Goal: Task Accomplishment & Management: Manage account settings

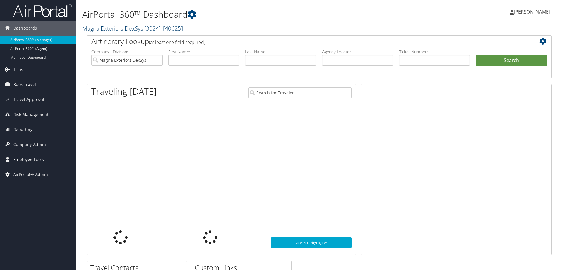
click at [104, 29] on link "Magna Exteriors DexSys ( 3024 ) , [ 40625 ]" at bounding box center [132, 28] width 101 height 8
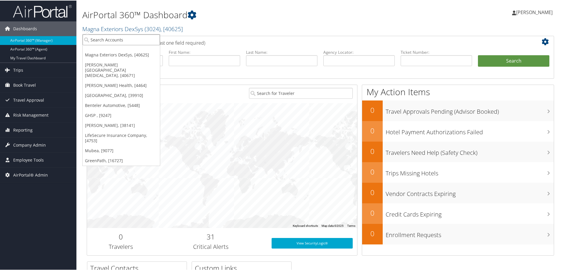
click at [104, 39] on input "search" at bounding box center [121, 39] width 77 height 11
type input "d"
type input "[PERSON_NAME]"
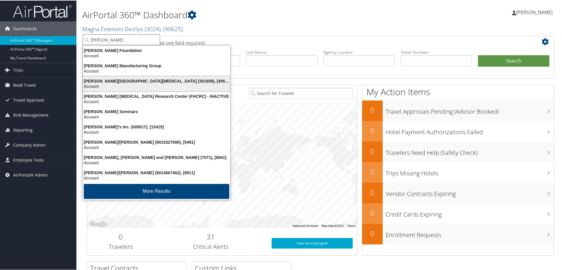
click at [114, 85] on div "Account" at bounding box center [156, 85] width 154 height 5
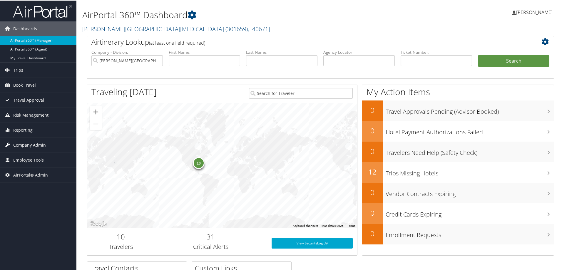
click at [25, 145] on span "Company Admin" at bounding box center [29, 144] width 33 height 15
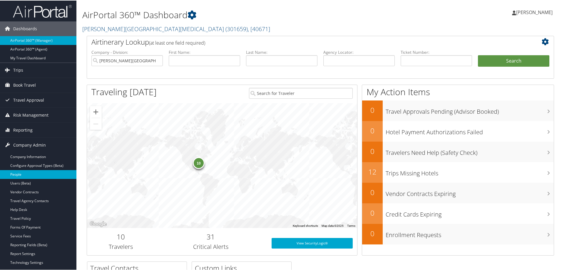
click at [24, 172] on link "People" at bounding box center [38, 174] width 76 height 9
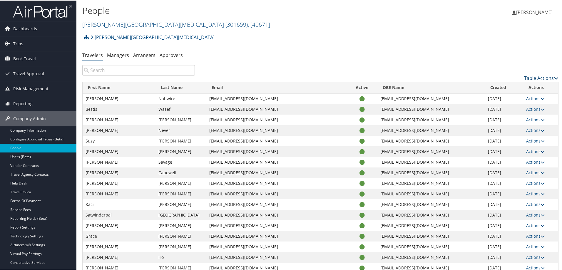
click at [526, 77] on link "Table Actions" at bounding box center [541, 77] width 34 height 6
click at [505, 86] on link "Add New User" at bounding box center [517, 87] width 77 height 10
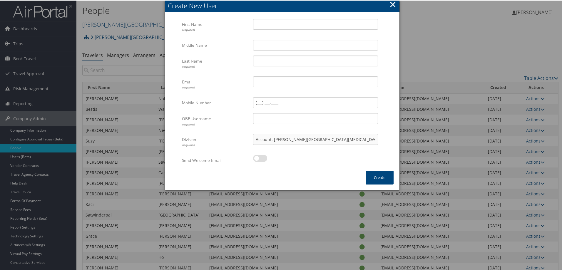
drag, startPoint x: 391, startPoint y: 4, endPoint x: 338, endPoint y: 50, distance: 70.9
click at [391, 4] on button "×" at bounding box center [393, 4] width 7 height 12
